Goal: Information Seeking & Learning: Learn about a topic

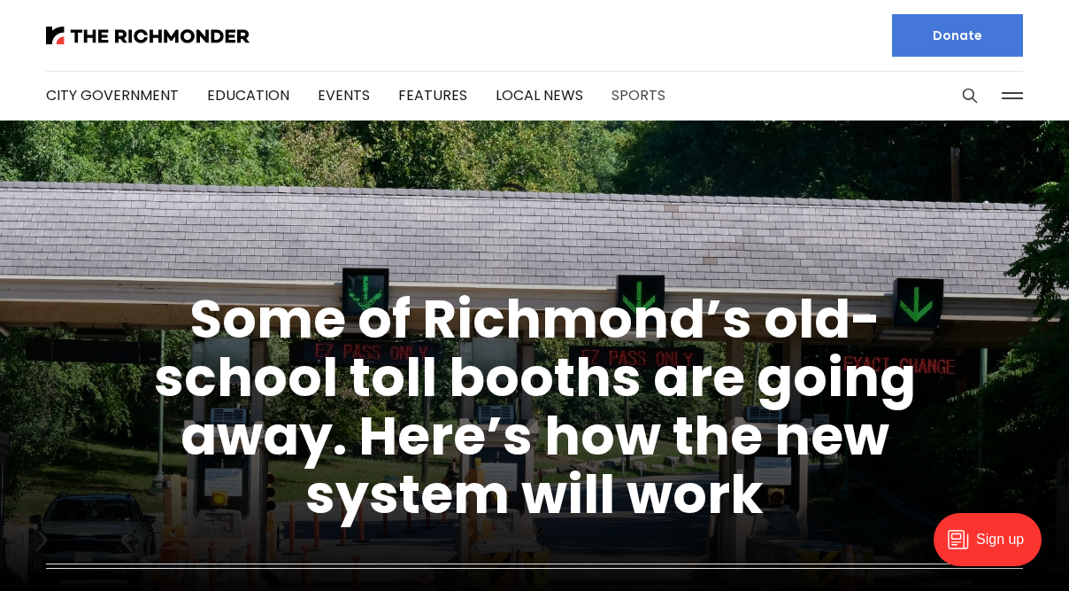
click at [616, 91] on link "Sports" at bounding box center [639, 95] width 54 height 20
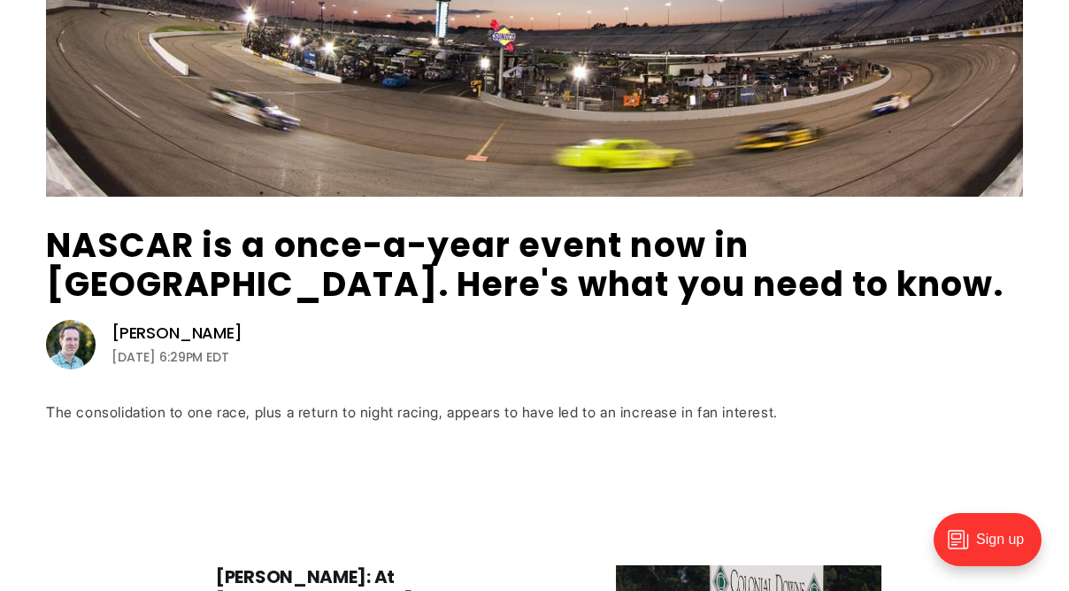
scroll to position [556, 0]
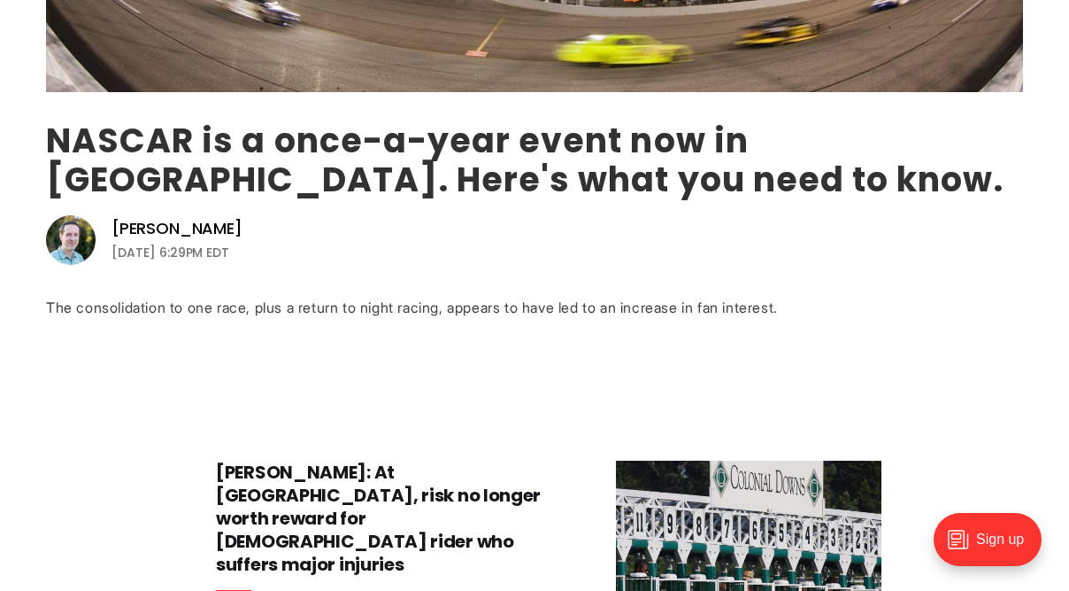
click at [445, 134] on link "NASCAR is a once-a-year event now in [GEOGRAPHIC_DATA]. Here's what you need to…" at bounding box center [525, 160] width 958 height 86
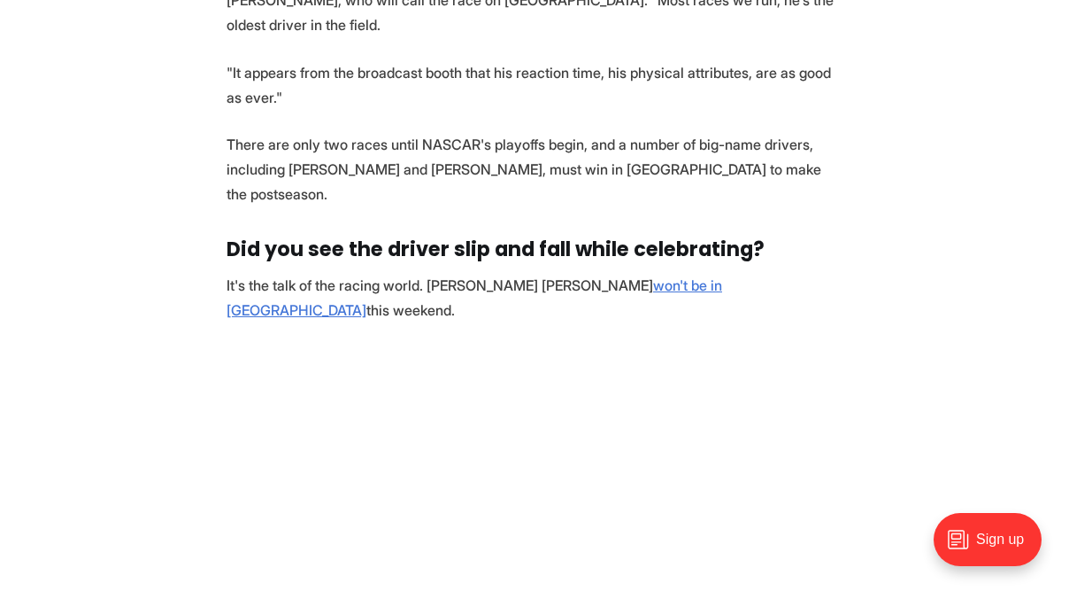
scroll to position [1803, 0]
